Goal: Find specific page/section: Find specific page/section

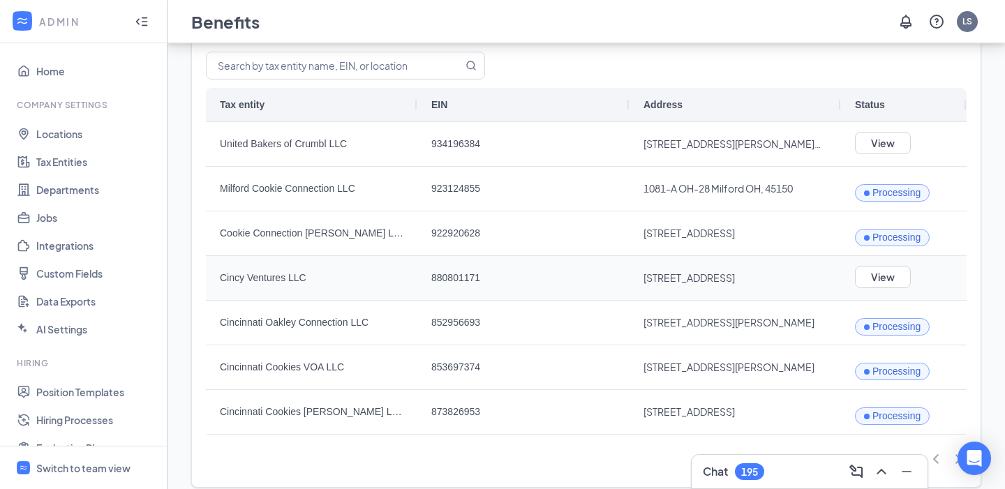
scroll to position [63, 0]
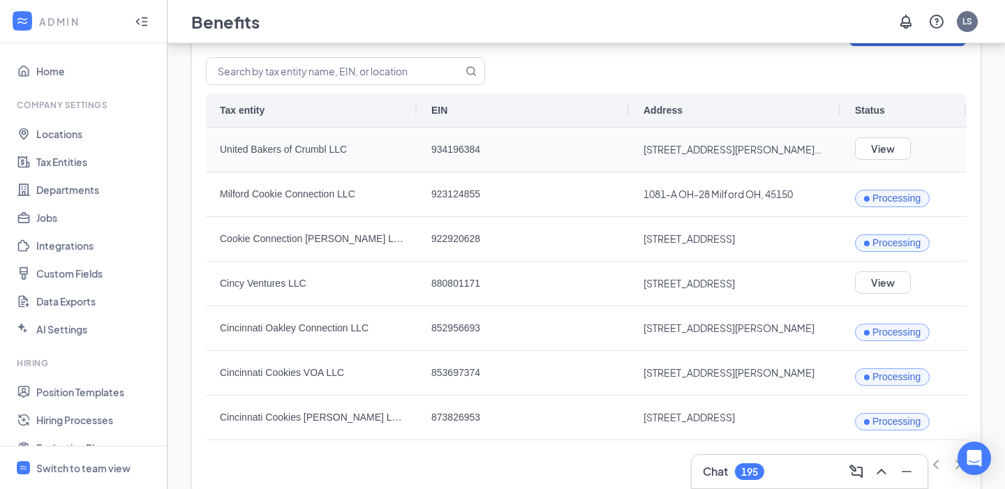
click at [292, 149] on span "United Bakers of Crumbl LLC" at bounding box center [311, 149] width 183 height 43
click at [250, 285] on span "Cincy Ventures LLC" at bounding box center [311, 283] width 183 height 43
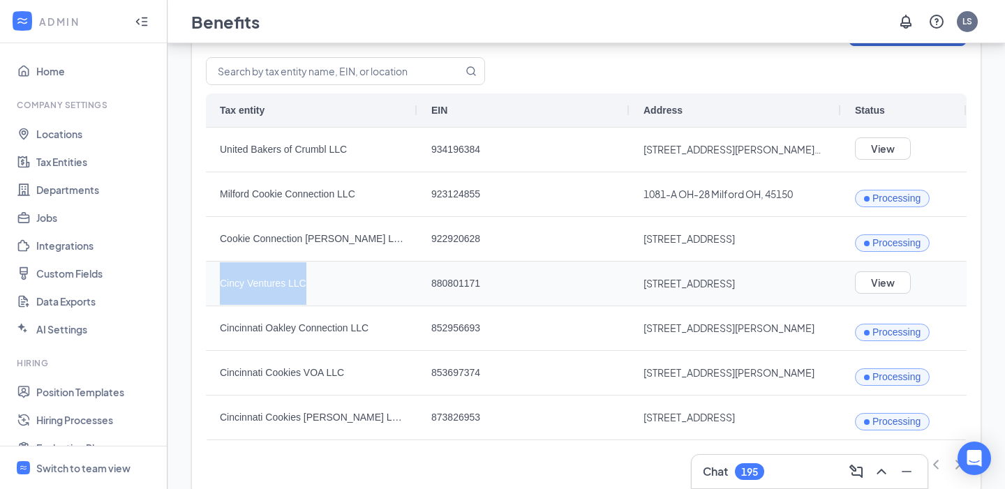
click at [250, 285] on span "Cincy Ventures LLC" at bounding box center [311, 283] width 183 height 43
click at [315, 150] on span "United Bakers of Crumbl LLC" at bounding box center [311, 149] width 183 height 43
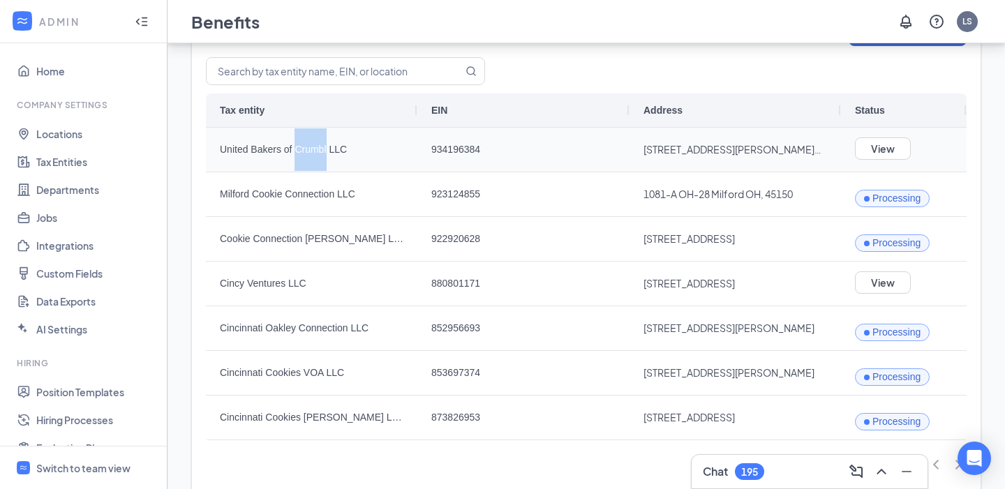
click at [315, 150] on span "United Bakers of Crumbl LLC" at bounding box center [311, 149] width 183 height 43
click at [311, 152] on span "United Bakers of Crumbl LLC" at bounding box center [311, 149] width 183 height 43
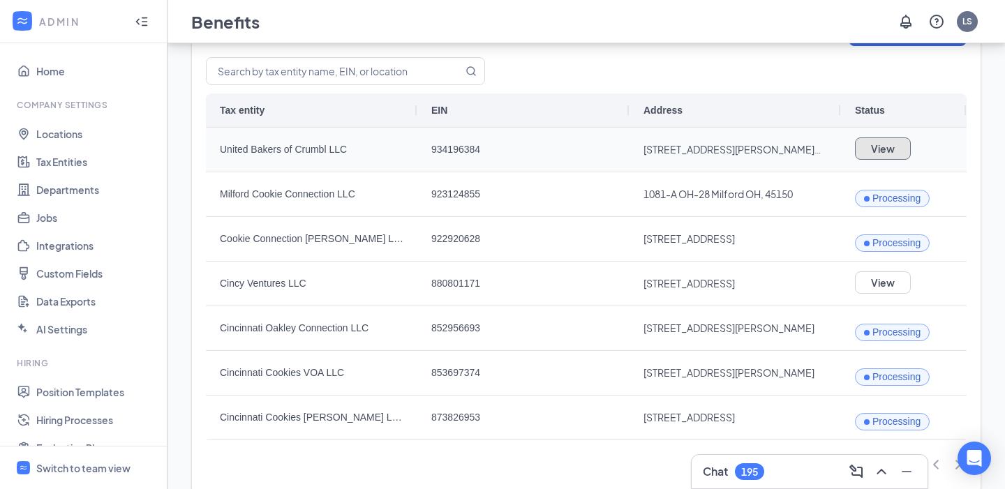
click at [885, 153] on button "View" at bounding box center [883, 148] width 56 height 22
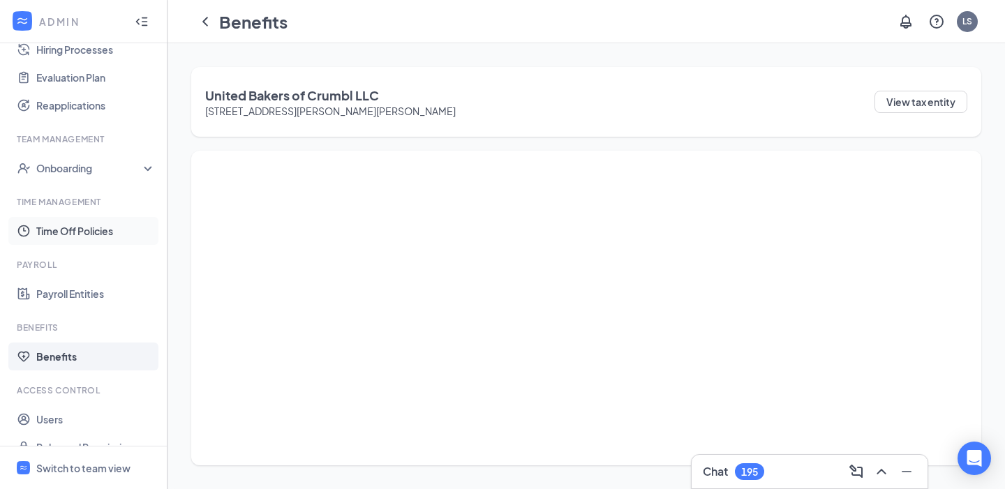
scroll to position [391, 0]
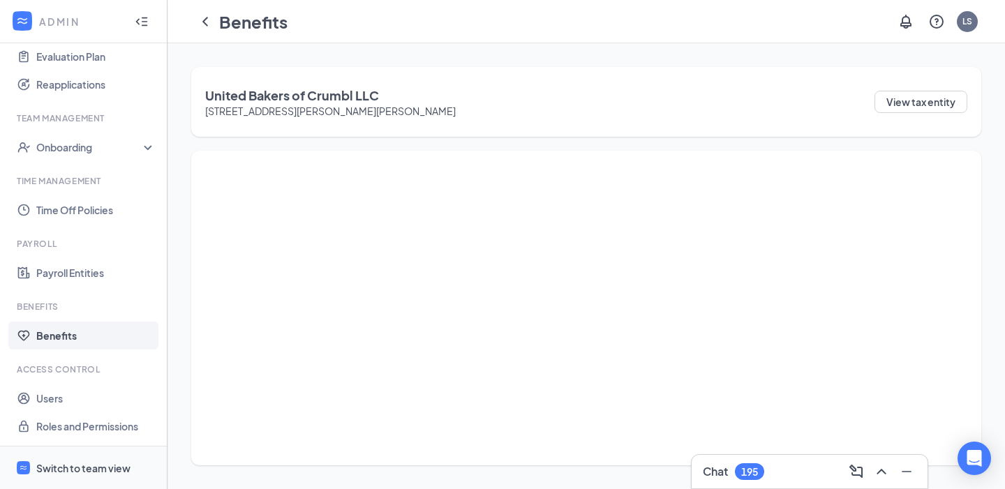
click at [66, 464] on div "Switch to team view" at bounding box center [83, 468] width 94 height 14
